Goal: Task Accomplishment & Management: Manage account settings

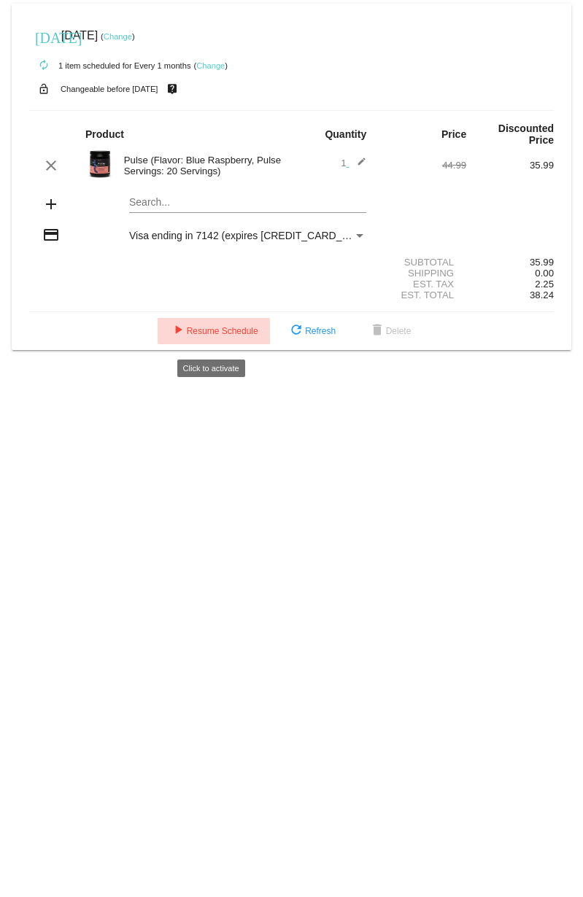
click at [222, 336] on span "play_arrow Resume Schedule" at bounding box center [213, 331] width 89 height 10
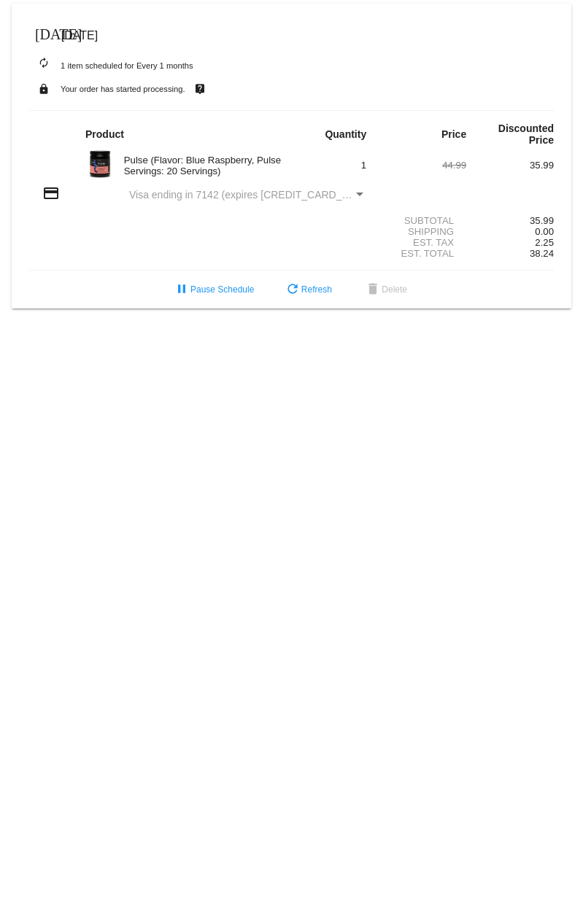
click at [88, 35] on span "[DATE]" at bounding box center [79, 35] width 36 height 12
click at [238, 295] on span "pause Pause Schedule" at bounding box center [213, 289] width 81 height 10
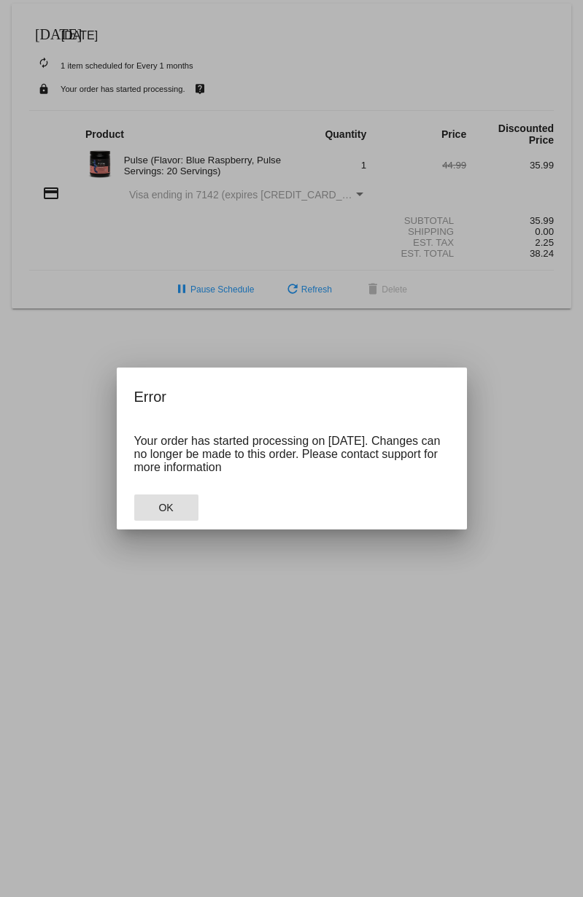
click at [174, 510] on button "OK" at bounding box center [166, 507] width 64 height 26
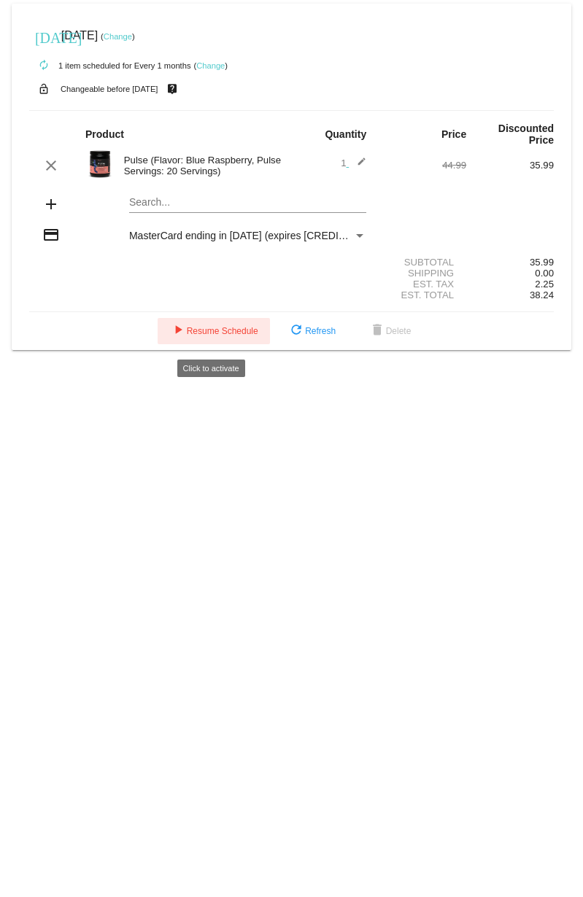
click at [221, 336] on span "play_arrow Resume Schedule" at bounding box center [213, 331] width 89 height 10
